Goal: Find specific page/section: Find specific page/section

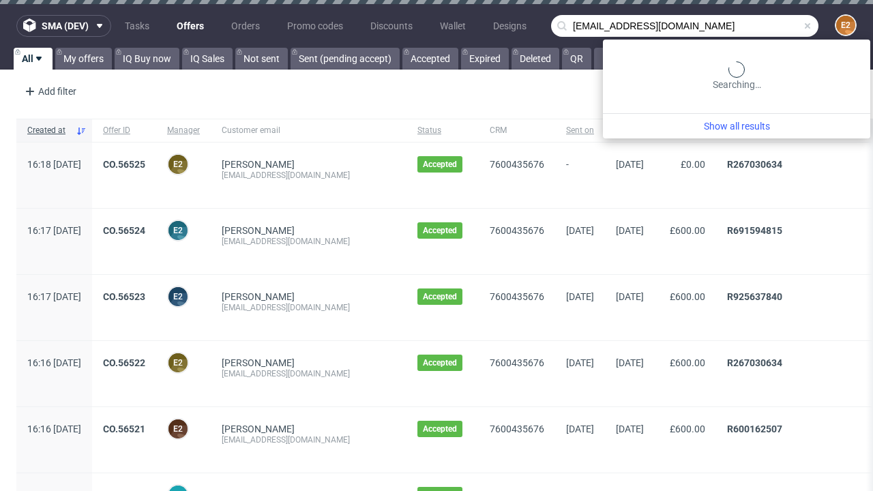
type input "[EMAIL_ADDRESS][DOMAIN_NAME]"
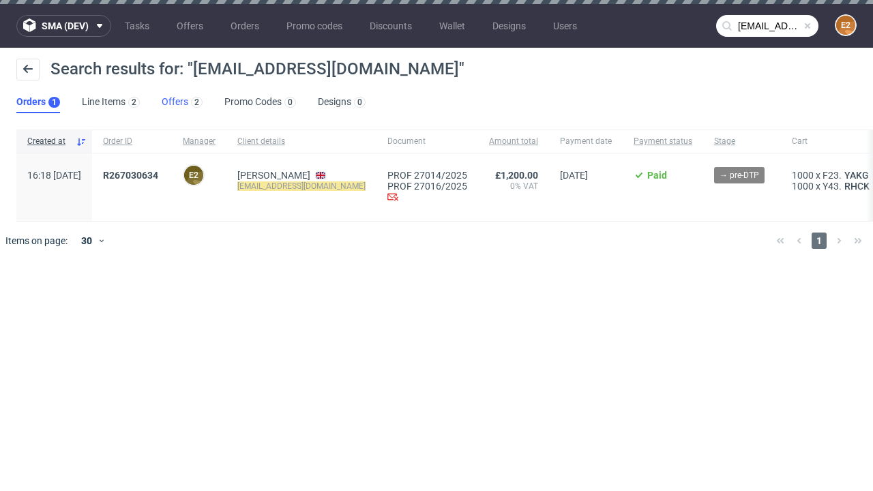
click at [182, 102] on link "Offers 2" at bounding box center [182, 102] width 41 height 22
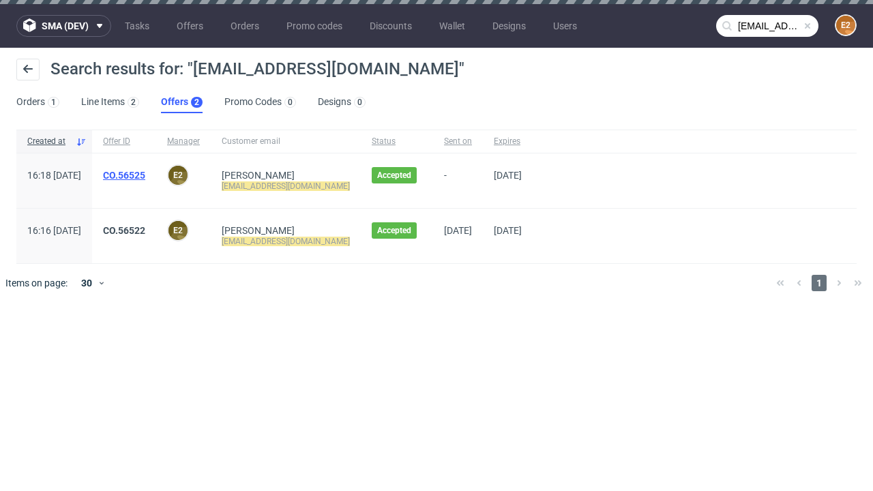
click at [145, 175] on link "CO.56525" at bounding box center [124, 175] width 42 height 11
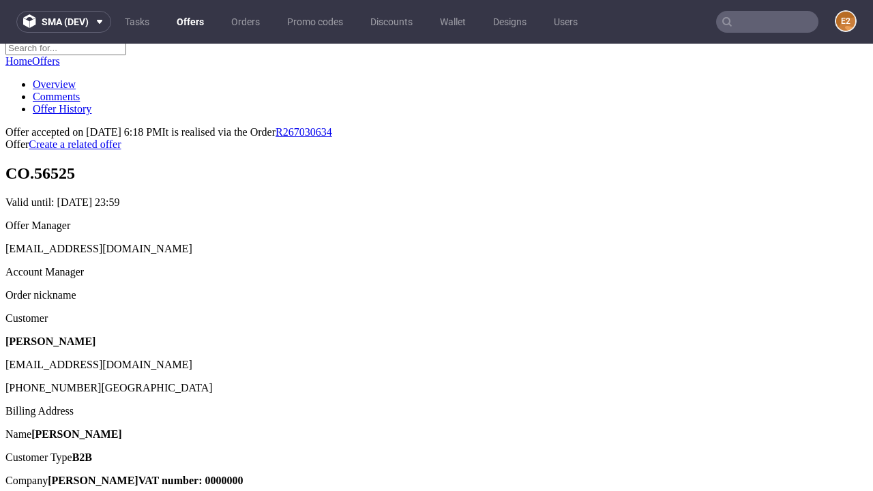
scroll to position [172, 0]
